Goal: Information Seeking & Learning: Learn about a topic

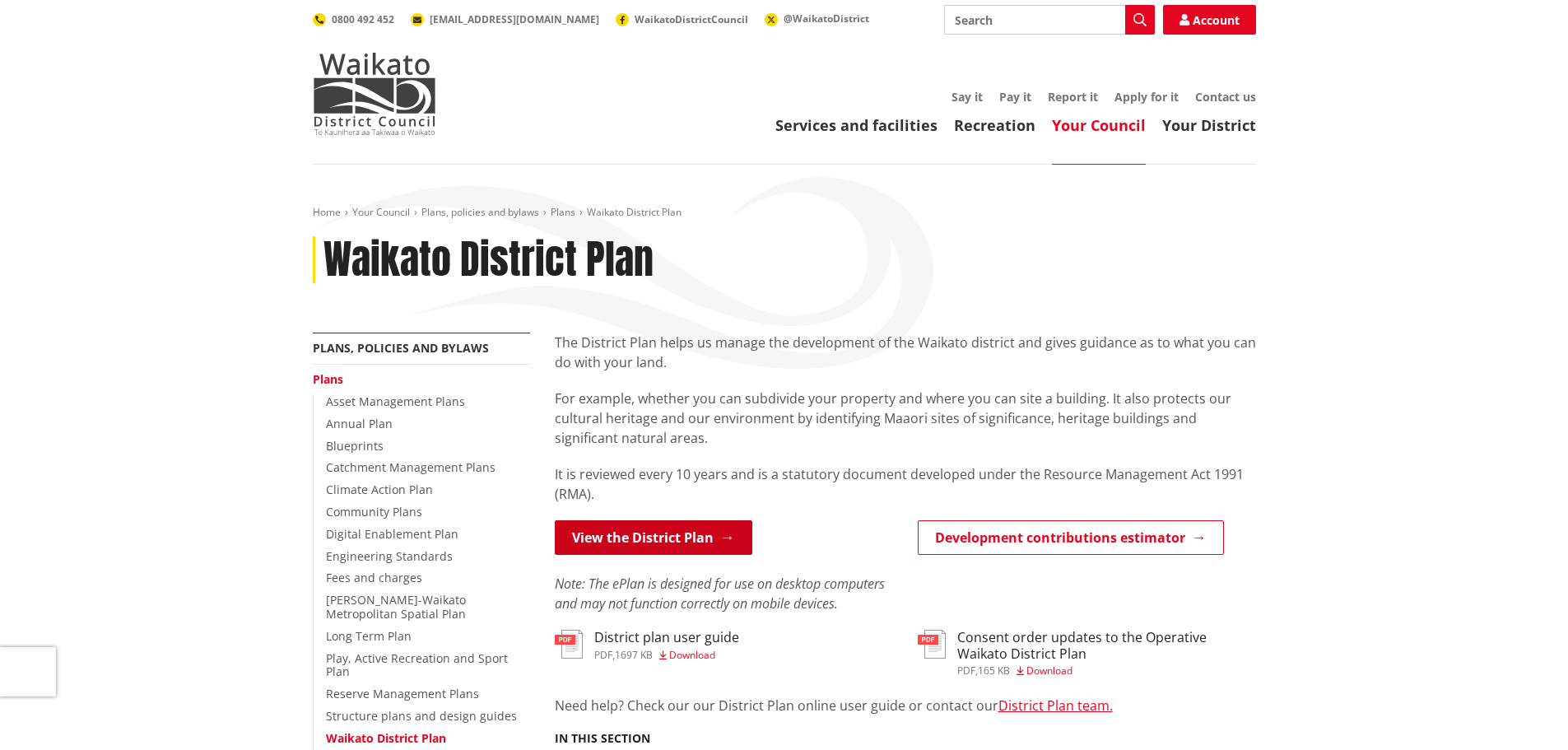
click at [665, 541] on link "View the District Plan" at bounding box center [653, 537] width 198 height 35
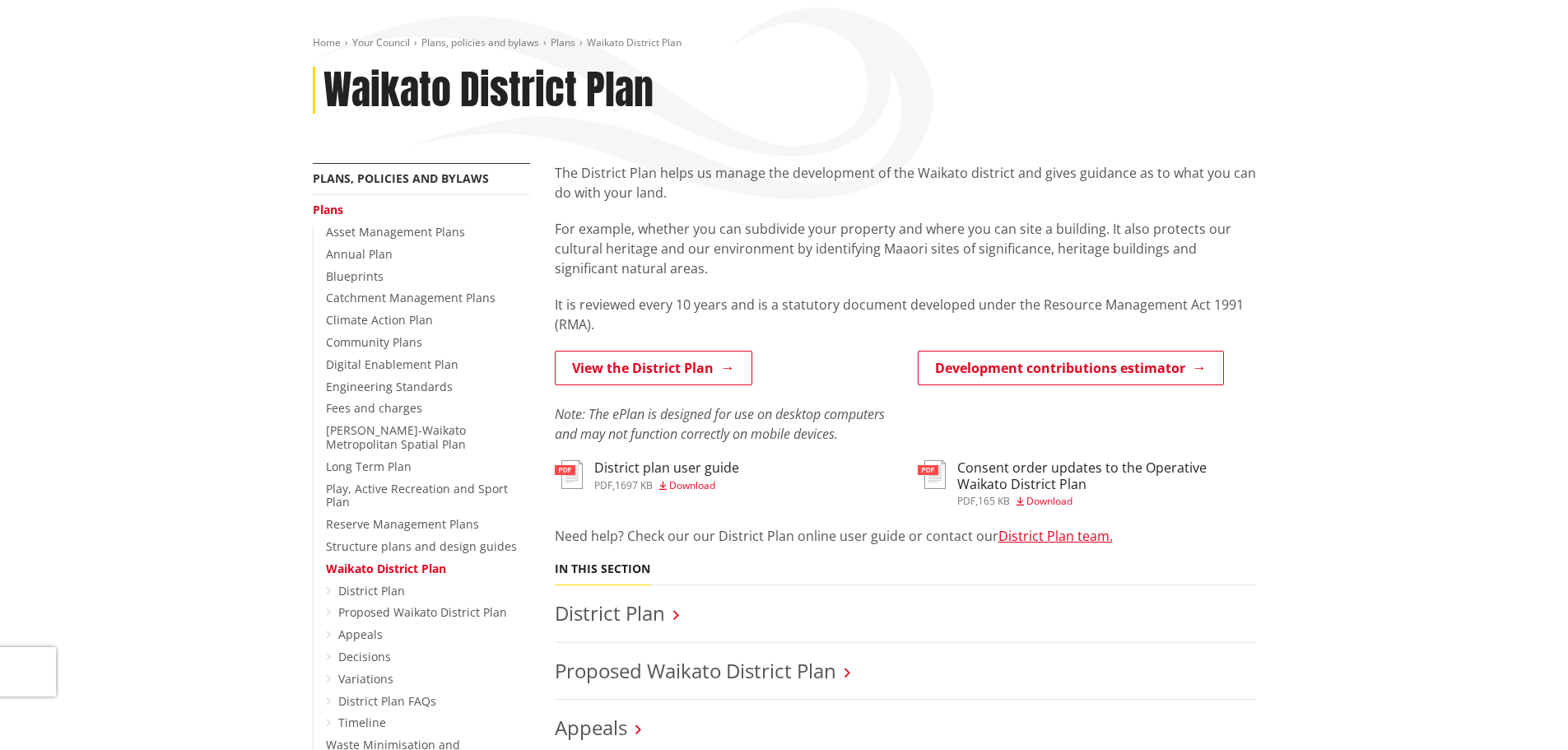
scroll to position [247, 0]
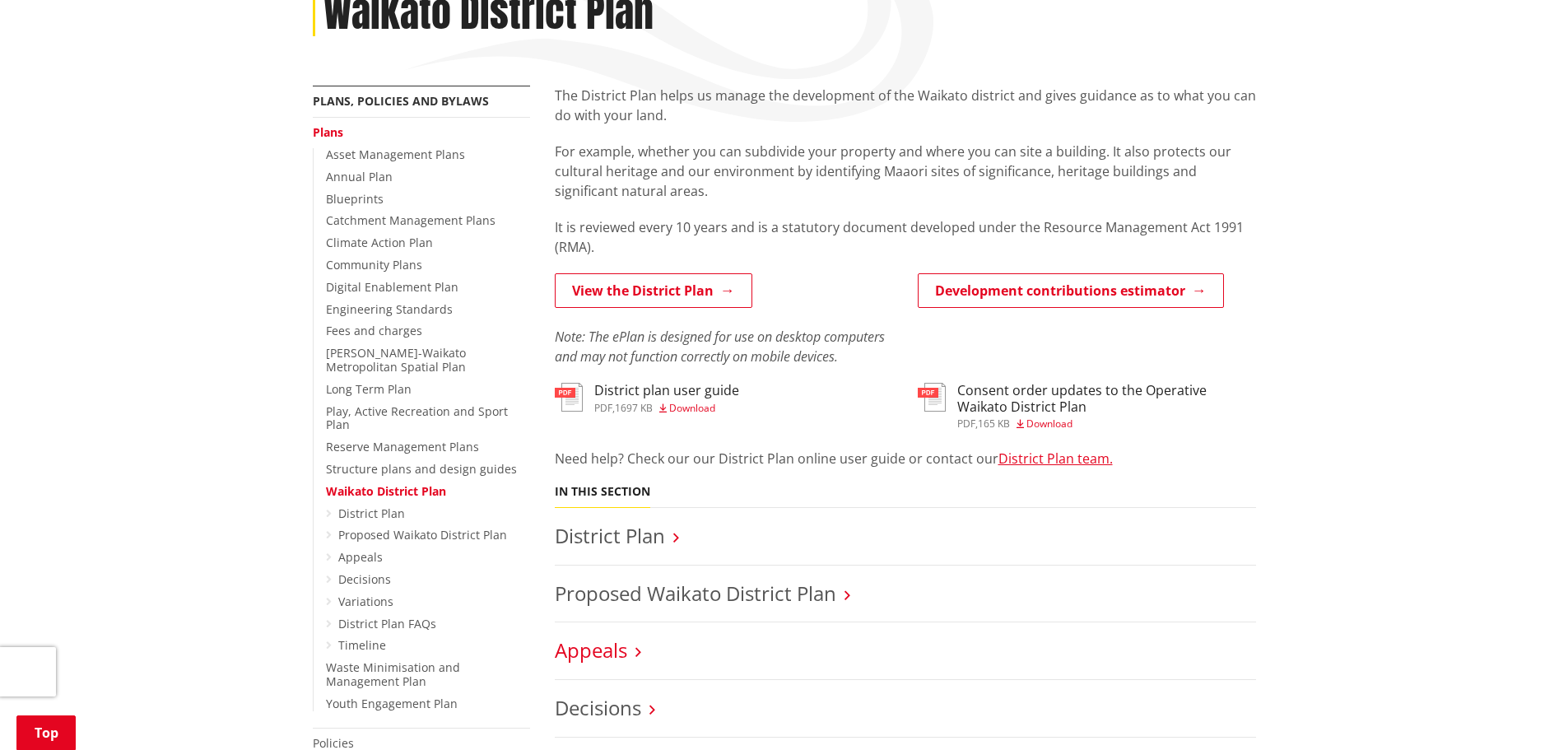
click at [615, 650] on link "Appeals" at bounding box center [590, 650] width 72 height 27
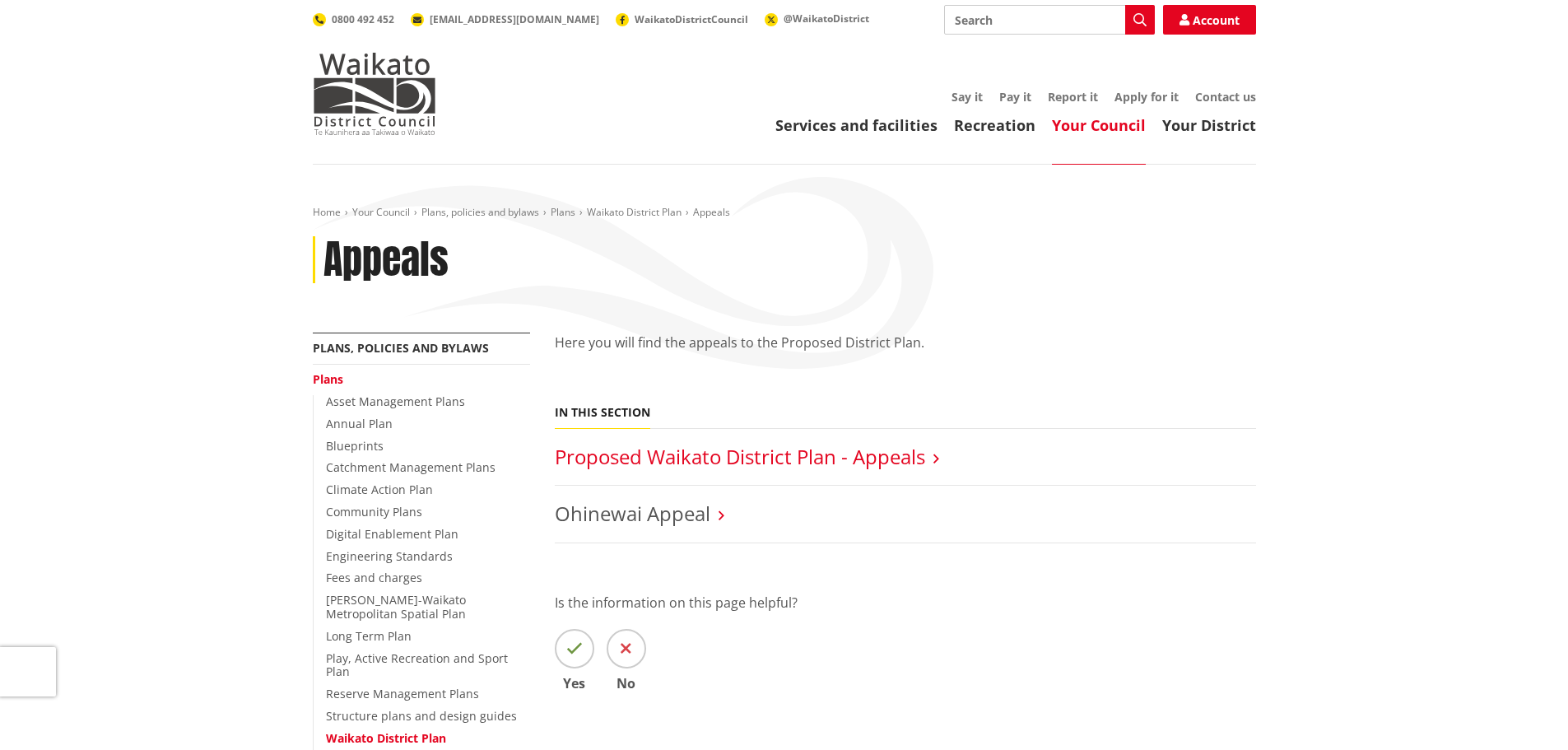
click at [642, 452] on link "Proposed Waikato District Plan - Appeals" at bounding box center [739, 456] width 371 height 27
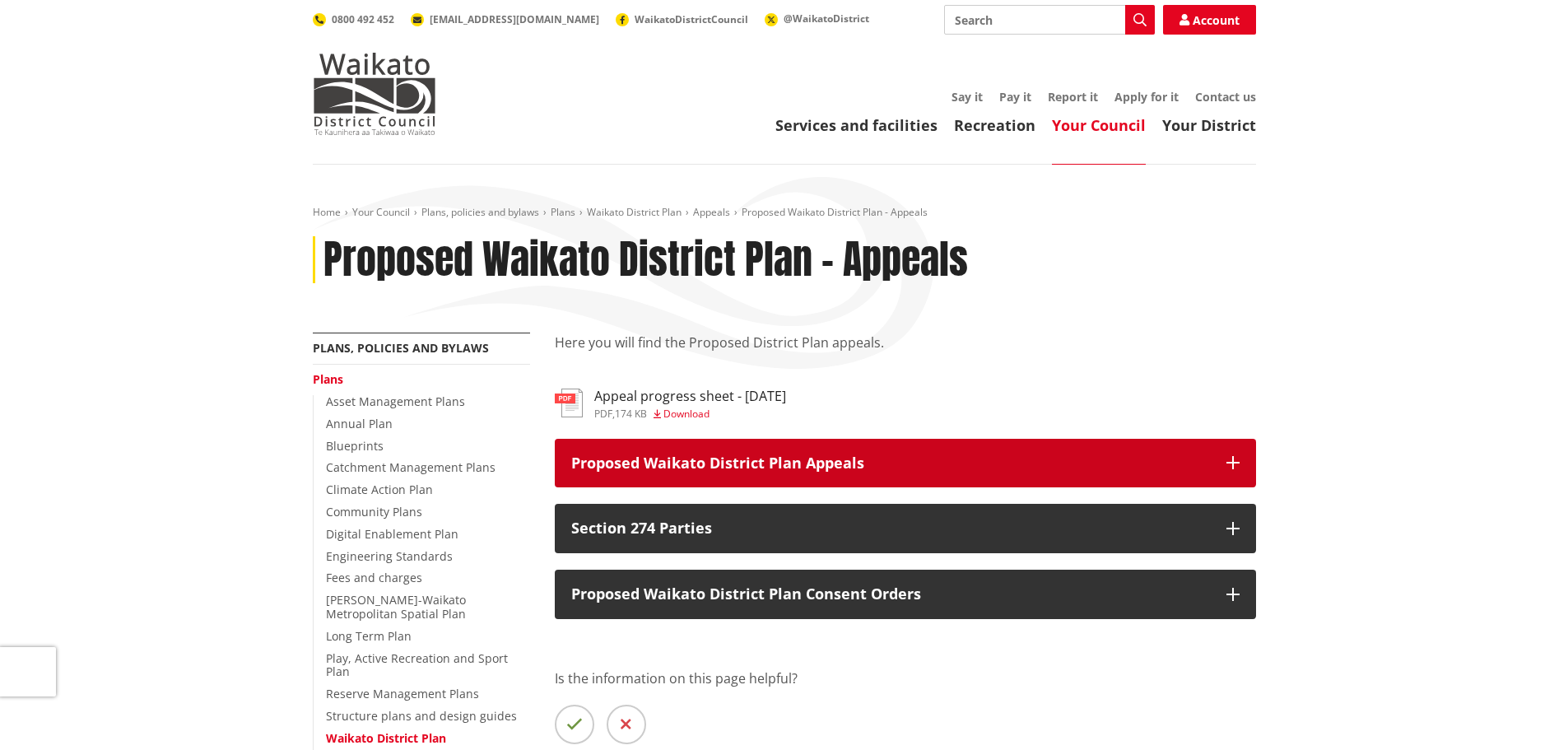
click at [1233, 463] on icon "button" at bounding box center [1233, 463] width 13 height 13
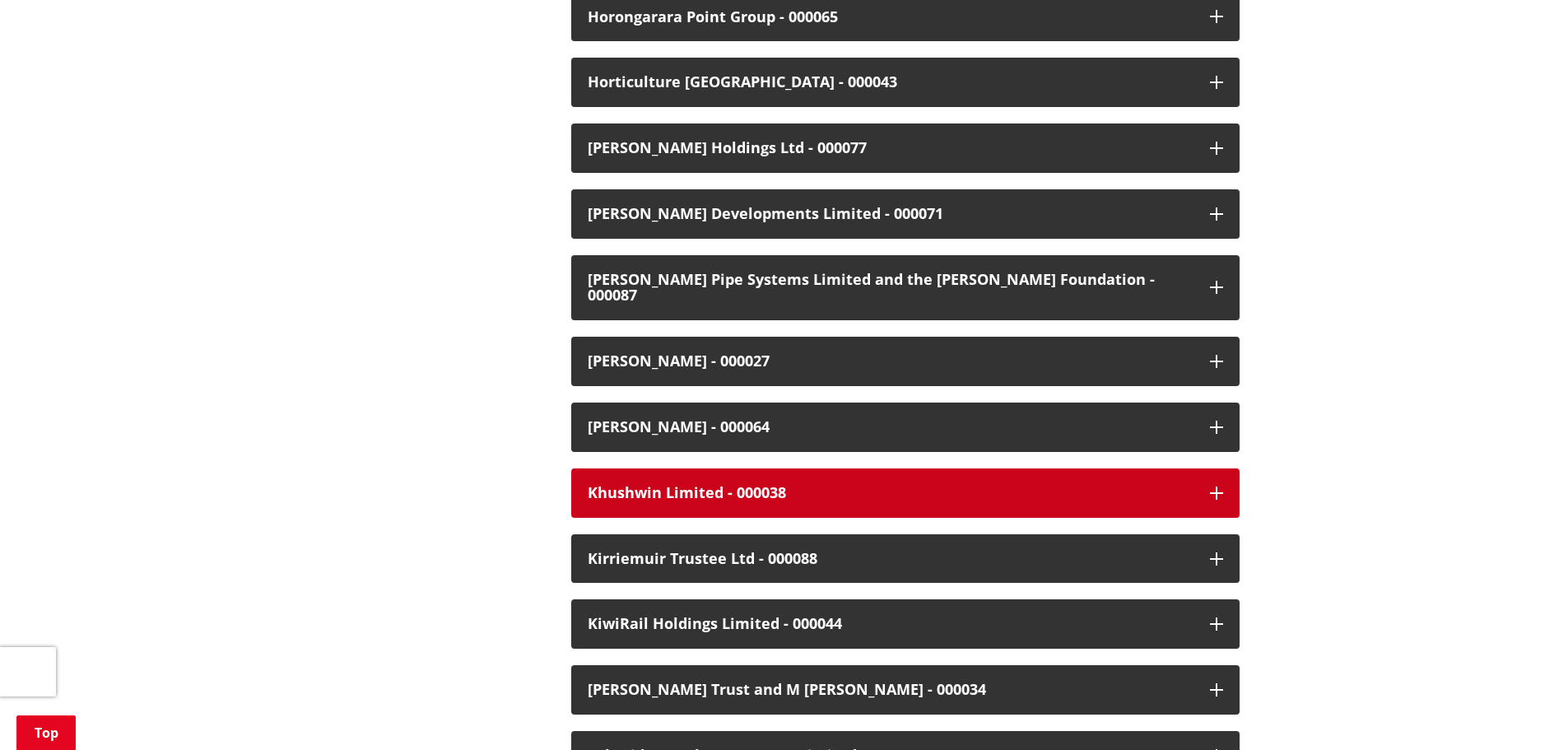
scroll to position [2141, 0]
